Goal: Navigation & Orientation: Find specific page/section

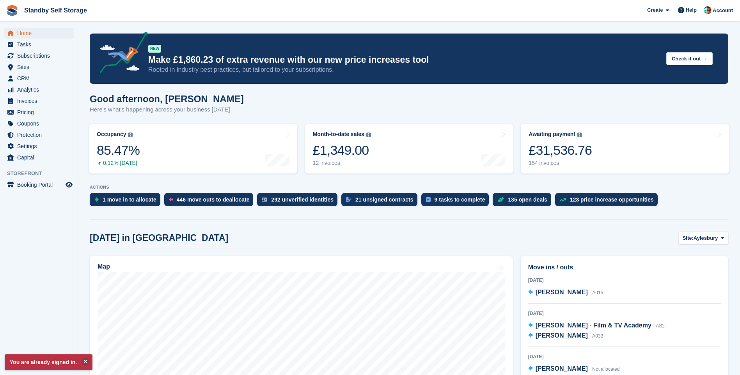
scroll to position [117, 0]
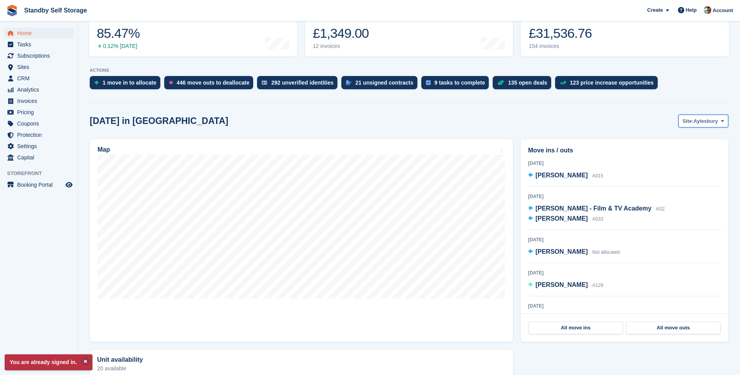
click at [710, 123] on span "Aylesbury" at bounding box center [705, 121] width 24 height 8
click at [676, 180] on link "Horsham" at bounding box center [691, 182] width 68 height 14
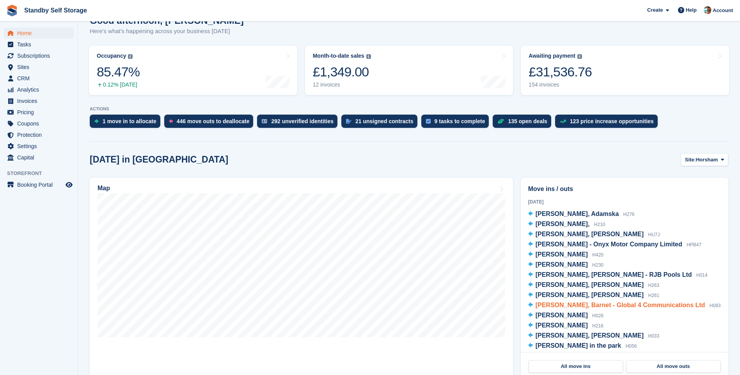
scroll to position [195, 0]
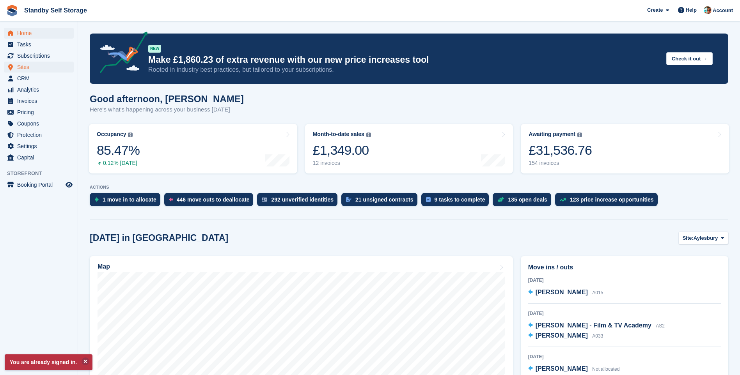
scroll to position [195, 0]
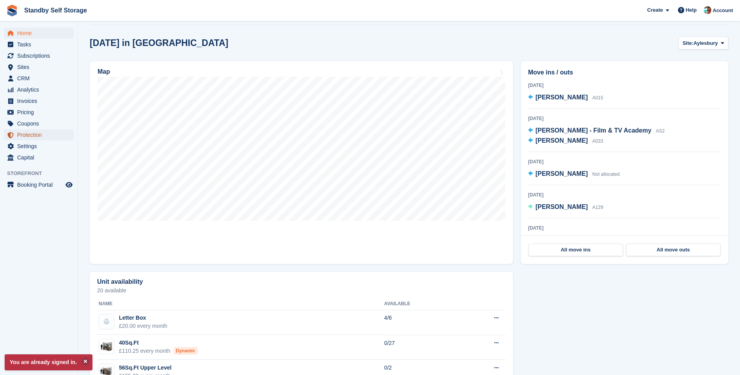
click at [22, 135] on span "Protection" at bounding box center [40, 134] width 47 height 11
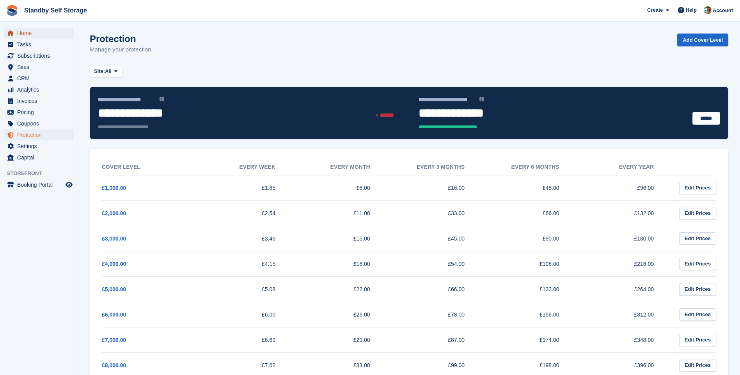
click at [30, 37] on span "Home" at bounding box center [40, 33] width 47 height 11
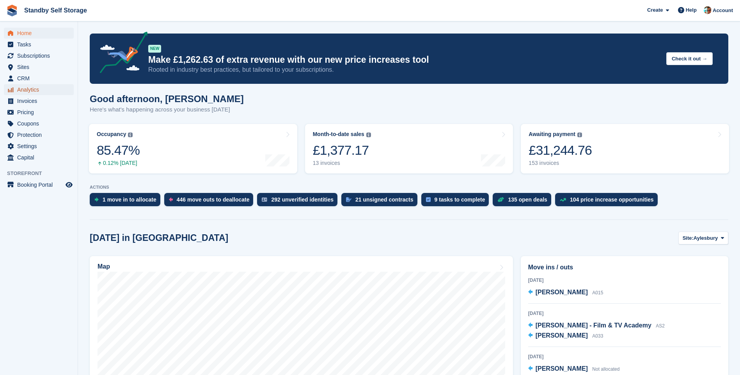
click at [35, 88] on span "Analytics" at bounding box center [40, 89] width 47 height 11
